Goal: Transaction & Acquisition: Purchase product/service

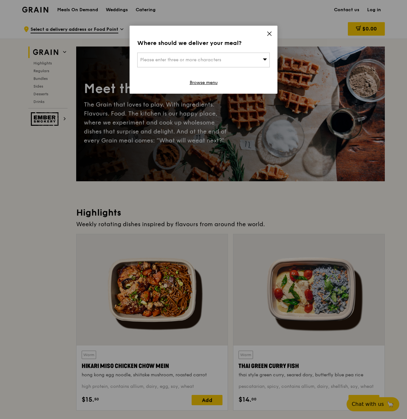
click at [213, 59] on span "Please enter three or more characters" at bounding box center [180, 59] width 81 height 5
click at [271, 33] on icon at bounding box center [269, 34] width 6 height 6
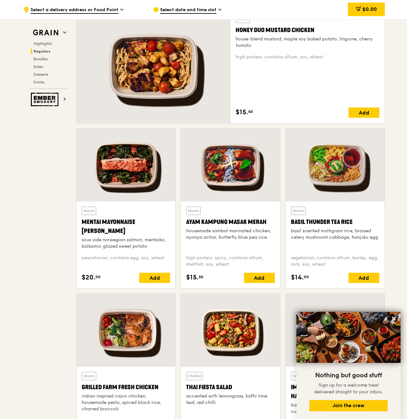
scroll to position [422, 0]
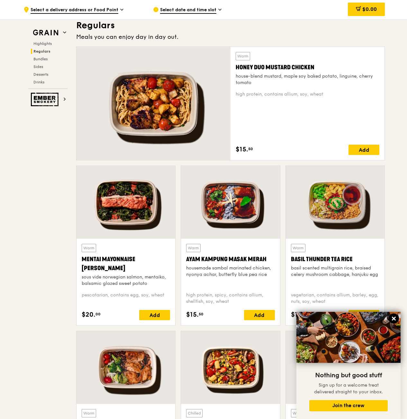
click at [394, 320] on icon at bounding box center [394, 319] width 4 height 4
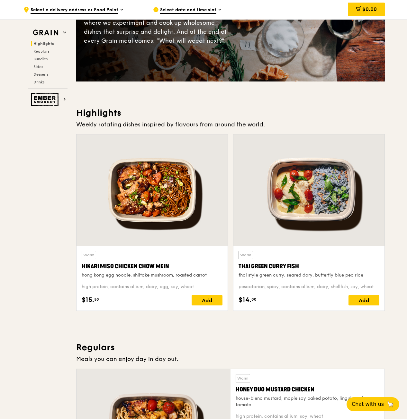
scroll to position [69, 0]
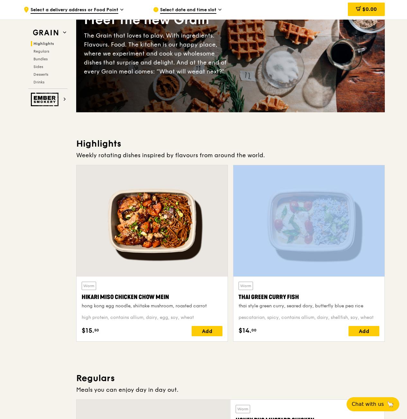
drag, startPoint x: 232, startPoint y: 161, endPoint x: 346, endPoint y: 270, distance: 158.1
click at [346, 270] on div "Highlights Weekly rotating dishes inspired by flavours from around the world. W…" at bounding box center [230, 242] width 308 height 209
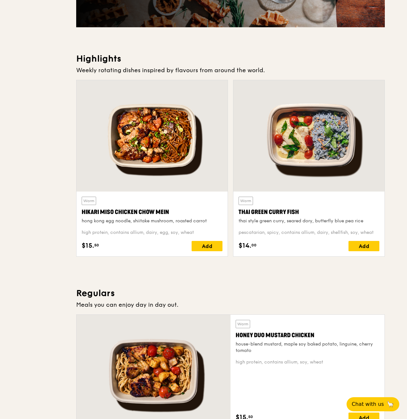
scroll to position [0, 0]
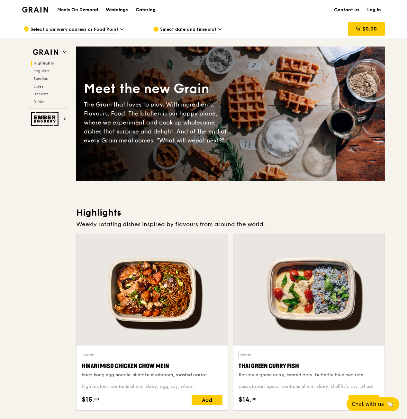
click at [42, 65] on span "Highlights" at bounding box center [43, 63] width 21 height 4
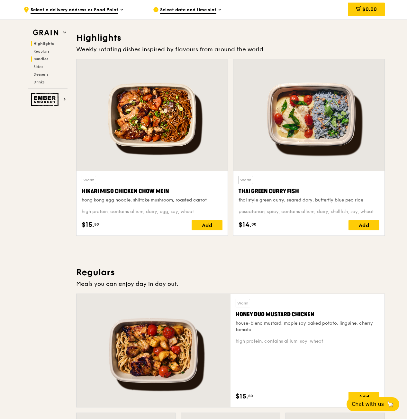
scroll to position [181, 0]
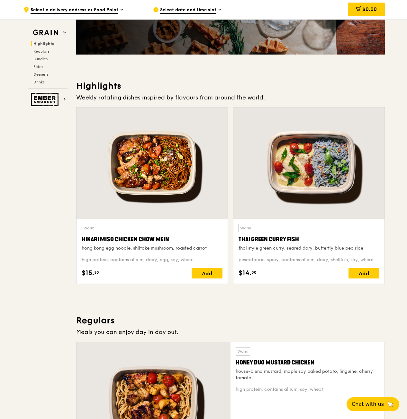
scroll to position [128, 0]
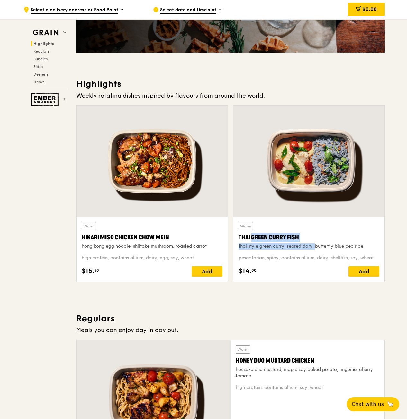
drag, startPoint x: 237, startPoint y: 240, endPoint x: 307, endPoint y: 243, distance: 69.8
click at [307, 243] on div "Warm Thai Green [PERSON_NAME] Fish thai style green [PERSON_NAME], seared dory,…" at bounding box center [308, 249] width 151 height 65
drag, startPoint x: 307, startPoint y: 243, endPoint x: 308, endPoint y: 304, distance: 60.4
click at [97, 93] on div "Weekly rotating dishes inspired by flavours from around the world." at bounding box center [230, 95] width 308 height 9
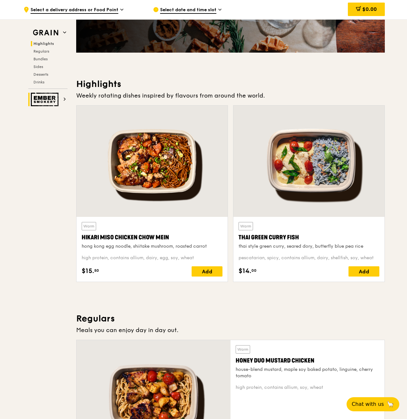
click at [55, 103] on img at bounding box center [46, 99] width 30 height 13
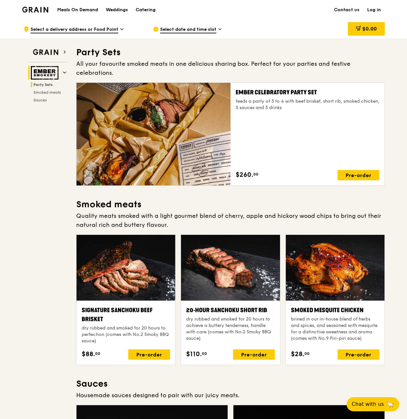
click at [43, 74] on img at bounding box center [46, 72] width 30 height 13
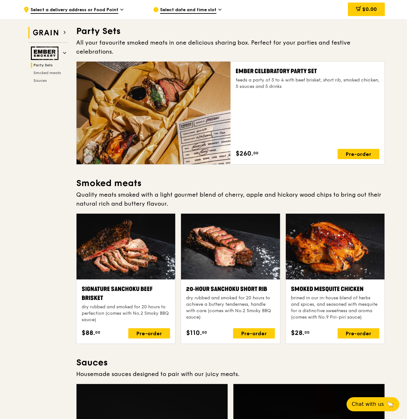
click at [48, 31] on img at bounding box center [46, 33] width 30 height 12
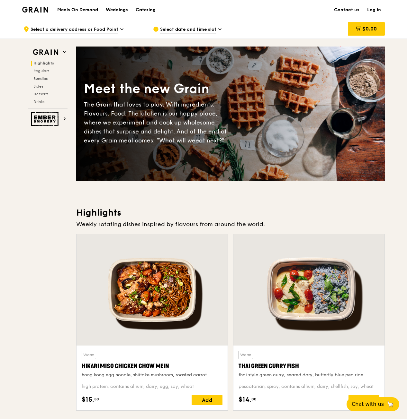
click at [93, 31] on span "Select a delivery address or Food Point" at bounding box center [75, 29] width 88 height 7
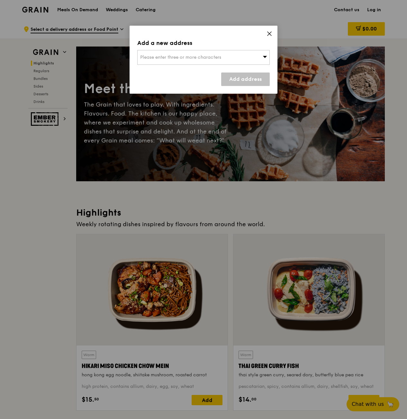
click at [239, 55] on div "Please enter three or more characters" at bounding box center [203, 57] width 132 height 15
click at [167, 62] on input "search" at bounding box center [203, 57] width 132 height 14
paste input "048623"
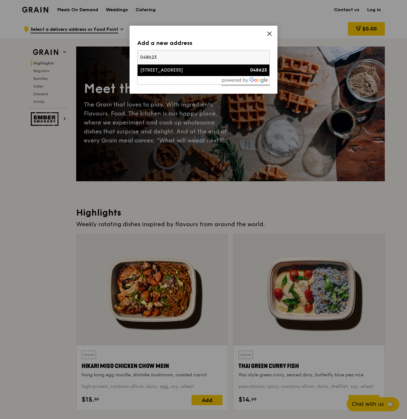
type input "048623"
click at [183, 67] on li "[STREET_ADDRESS] 048623" at bounding box center [203, 71] width 132 height 12
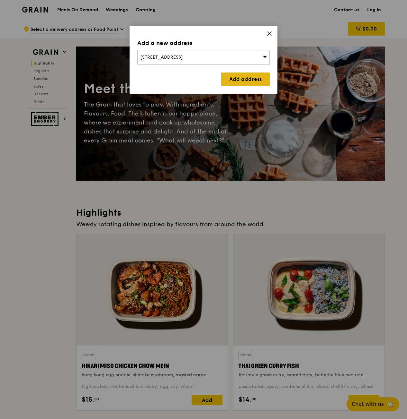
click at [242, 77] on link "Add address" at bounding box center [245, 79] width 48 height 13
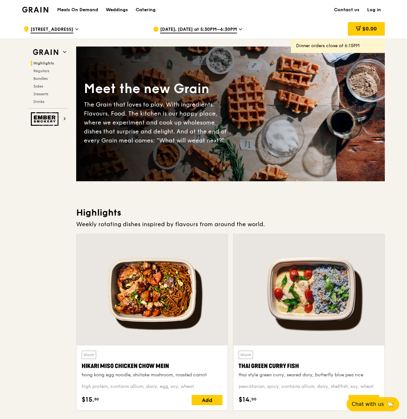
click at [174, 31] on span "[DATE], [DATE] at 5:30PM–6:30PM" at bounding box center [198, 29] width 77 height 7
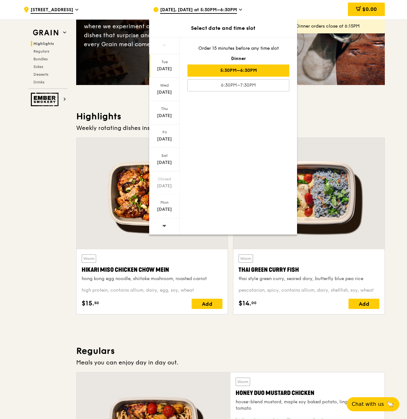
scroll to position [96, 0]
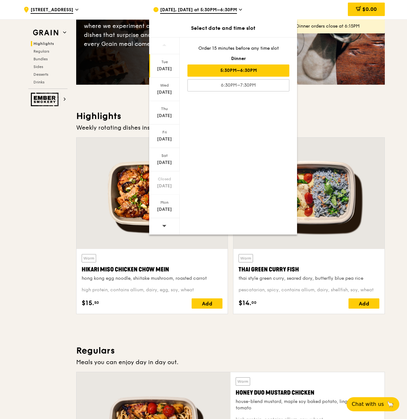
click at [169, 227] on div at bounding box center [164, 226] width 31 height 16
click at [173, 90] on div "[DATE]" at bounding box center [164, 92] width 29 height 6
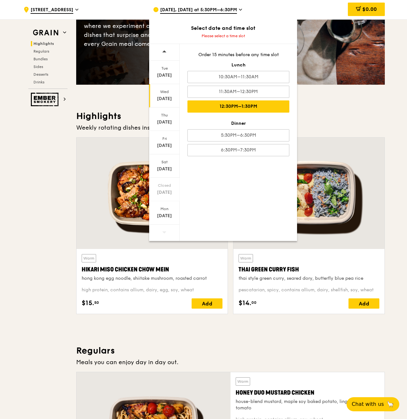
click at [263, 109] on div "12:30PM–1:30PM" at bounding box center [238, 107] width 102 height 12
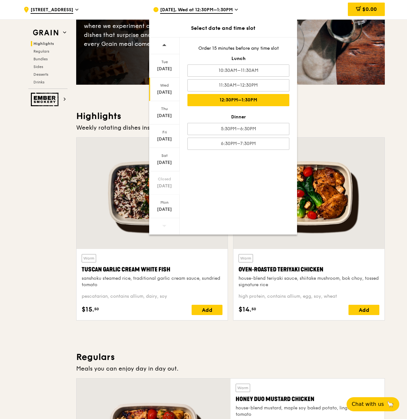
click at [342, 129] on div "Weekly rotating dishes inspired by flavours from around the world." at bounding box center [230, 127] width 308 height 9
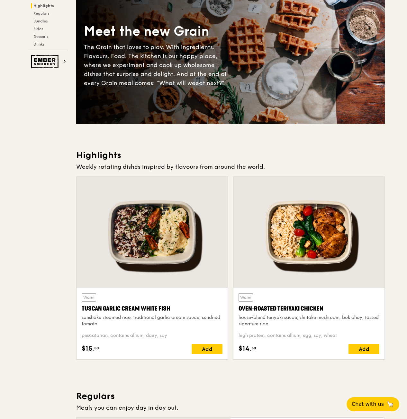
scroll to position [0, 0]
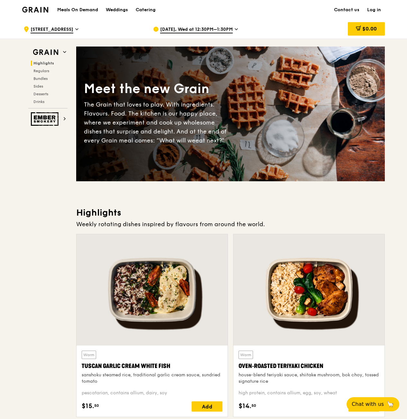
click at [188, 28] on span "[DATE], Wed at 12:30PM–1:30PM" at bounding box center [196, 29] width 73 height 7
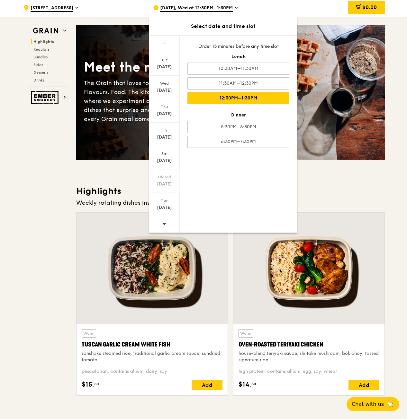
scroll to position [64, 0]
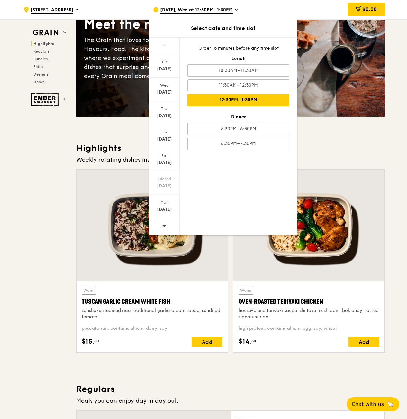
click at [165, 226] on icon at bounding box center [164, 226] width 4 height 5
click at [161, 68] on div "[DATE]" at bounding box center [164, 69] width 29 height 6
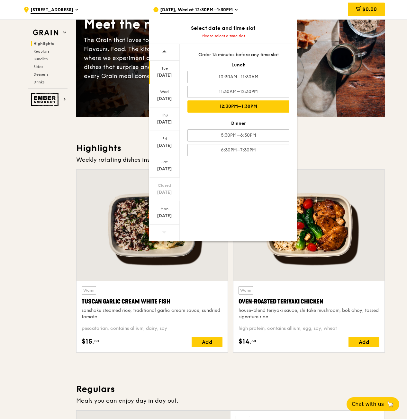
click at [211, 105] on div "12:30PM–1:30PM" at bounding box center [238, 107] width 102 height 12
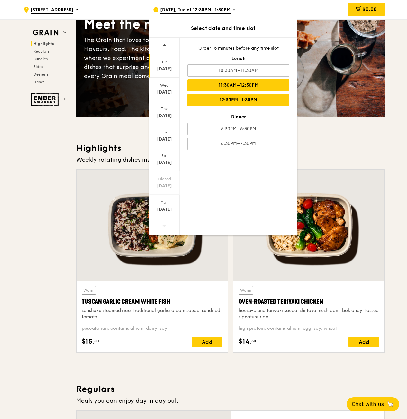
click at [263, 88] on div "11:30AM–12:30PM" at bounding box center [238, 85] width 102 height 12
click at [367, 154] on h3 "Highlights" at bounding box center [230, 149] width 308 height 12
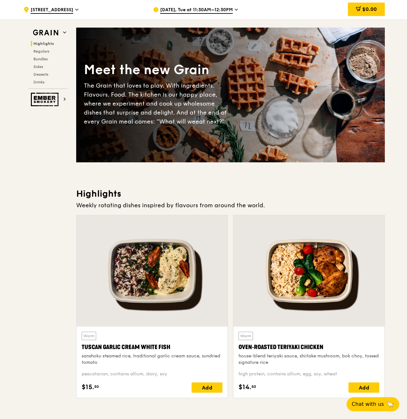
scroll to position [0, 0]
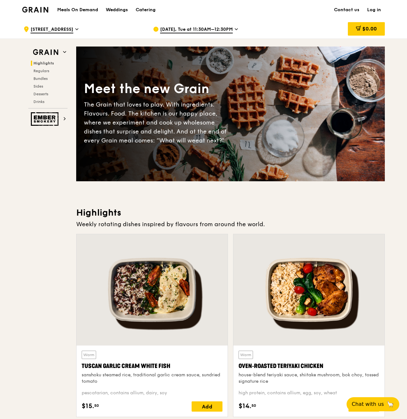
click at [33, 99] on div "Highlights Regulars Bundles Sides Desserts Drinks" at bounding box center [47, 83] width 39 height 44
click at [35, 96] on h2 "Desserts" at bounding box center [49, 94] width 37 height 5
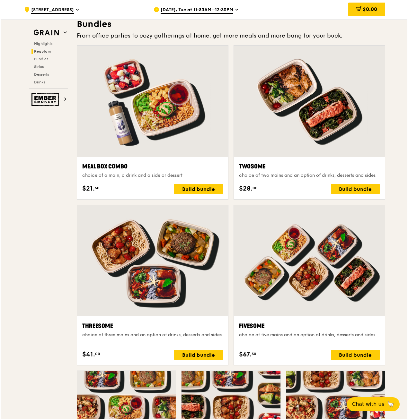
scroll to position [910, 0]
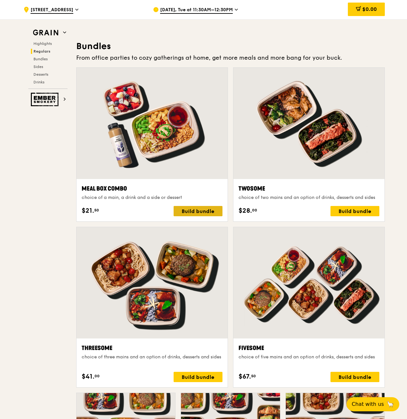
click at [188, 209] on div "Build bundle" at bounding box center [197, 211] width 49 height 10
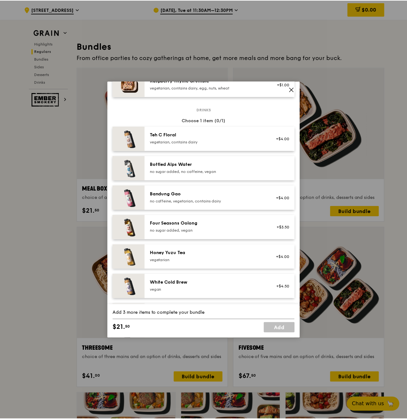
scroll to position [730, 0]
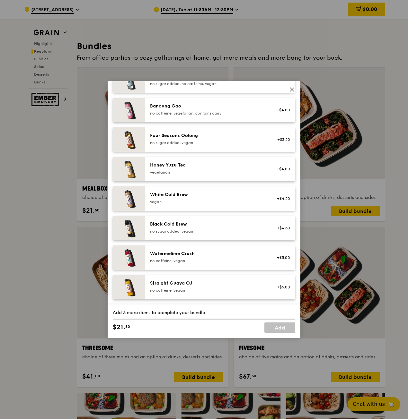
click at [291, 90] on icon at bounding box center [292, 90] width 6 height 6
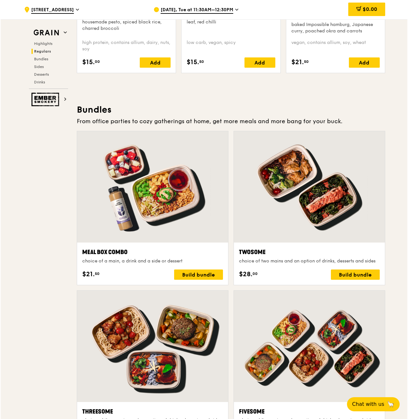
scroll to position [846, 0]
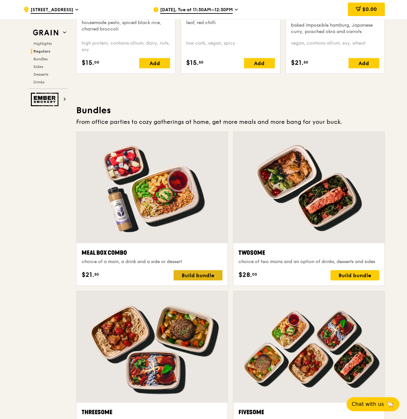
click at [183, 279] on div "Build bundle" at bounding box center [197, 275] width 49 height 10
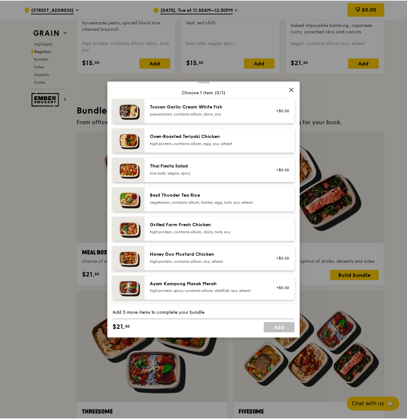
scroll to position [0, 0]
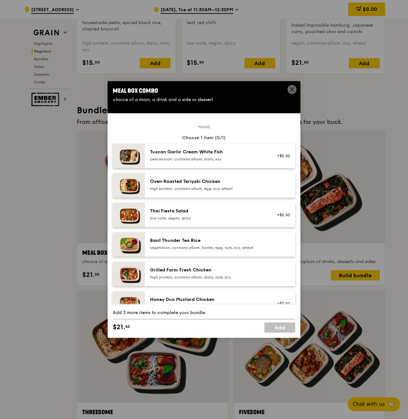
click at [290, 90] on icon at bounding box center [292, 90] width 6 height 6
